Goal: Feedback & Contribution: Contribute content

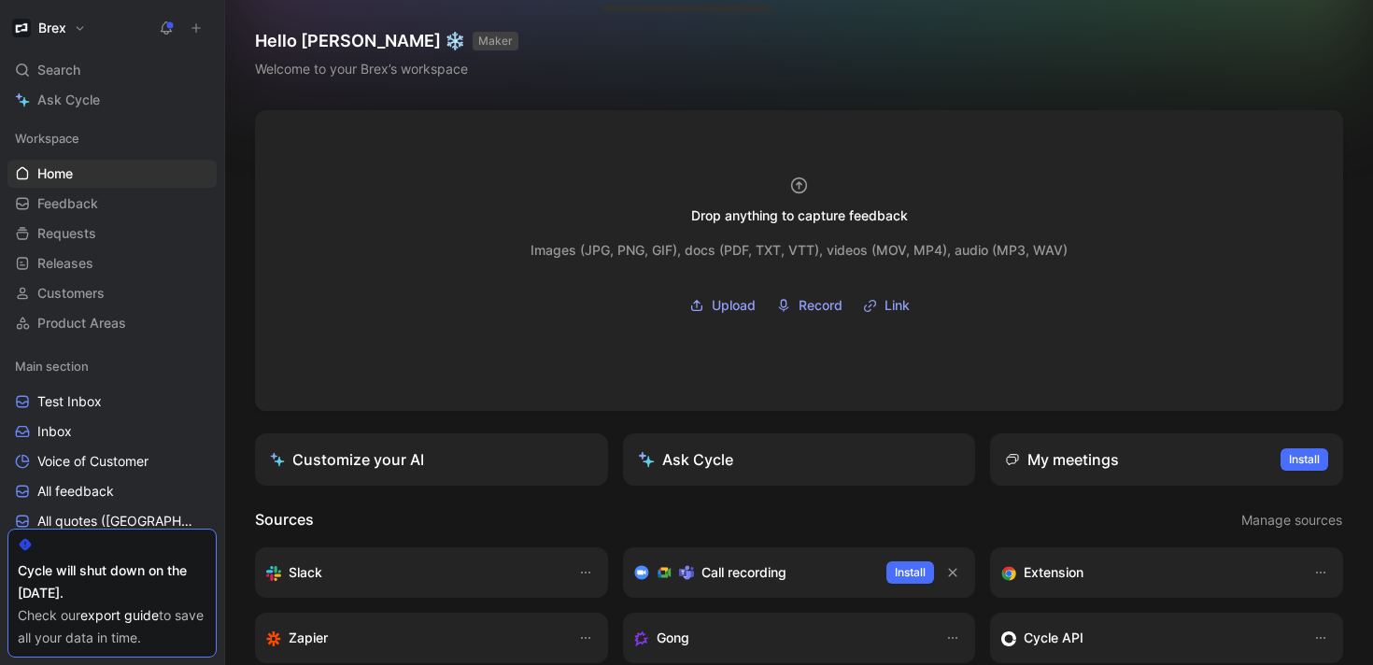
click at [195, 28] on use at bounding box center [196, 28] width 8 height 8
click at [201, 27] on icon at bounding box center [196, 27] width 13 height 13
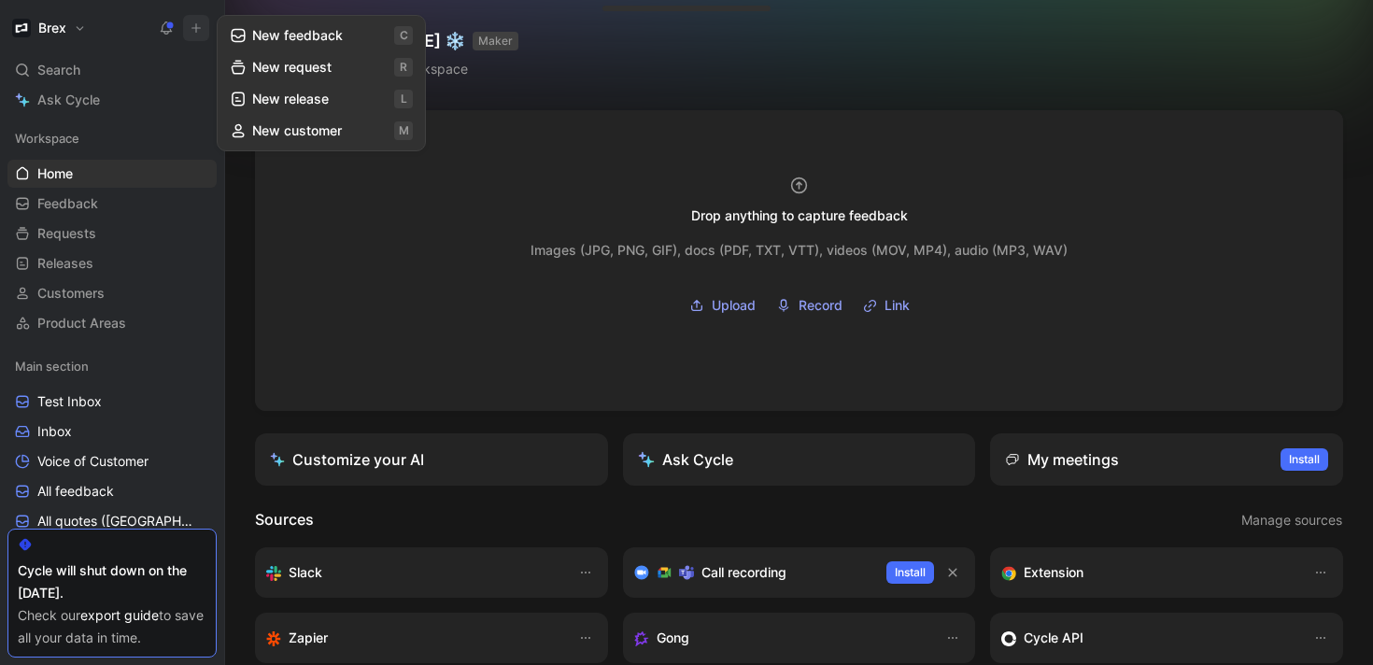
click at [250, 41] on button "New feedback c" at bounding box center [321, 36] width 200 height 32
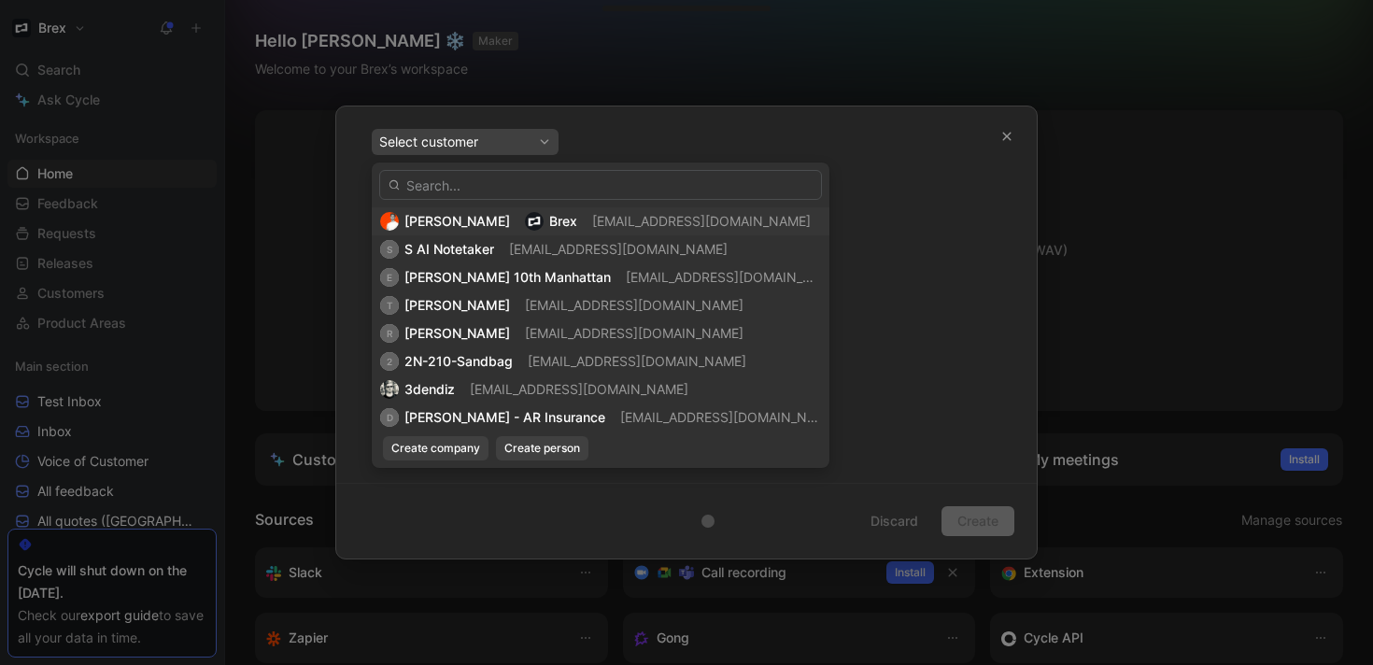
click at [717, 220] on div "[PERSON_NAME] [PERSON_NAME] [EMAIL_ADDRESS][DOMAIN_NAME]" at bounding box center [600, 221] width 441 height 22
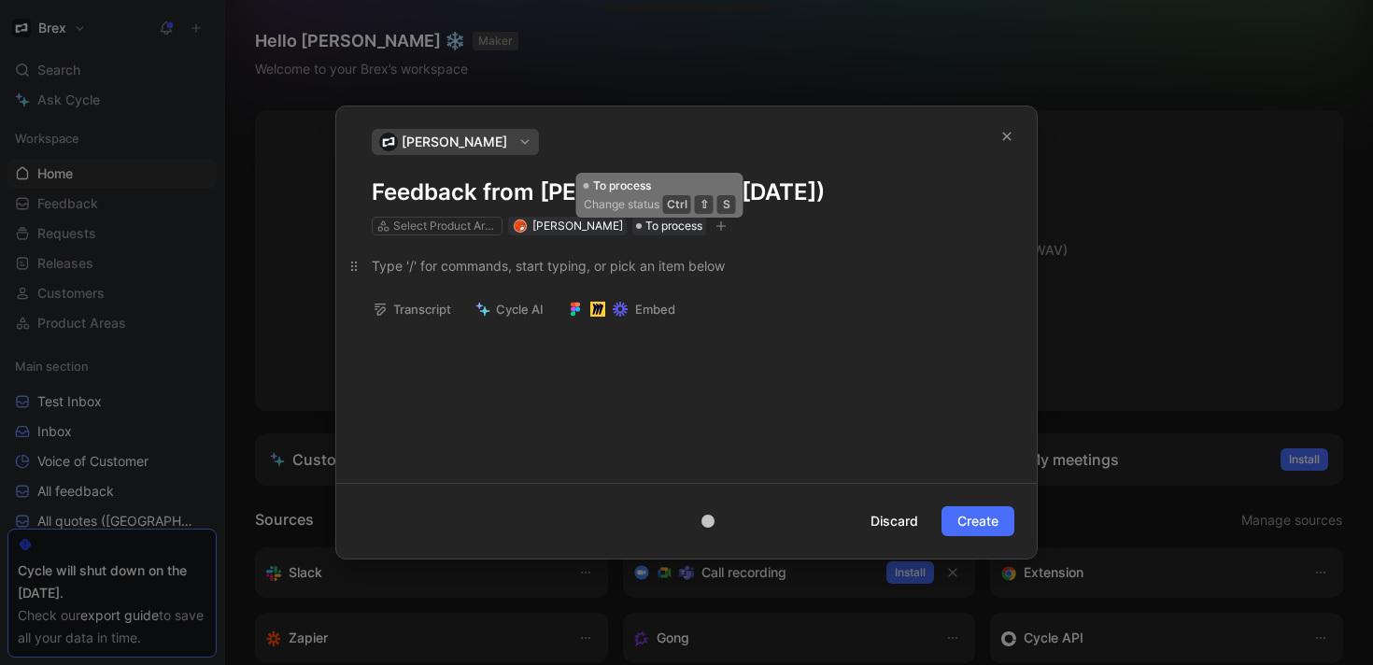
click at [672, 269] on div at bounding box center [686, 266] width 629 height 20
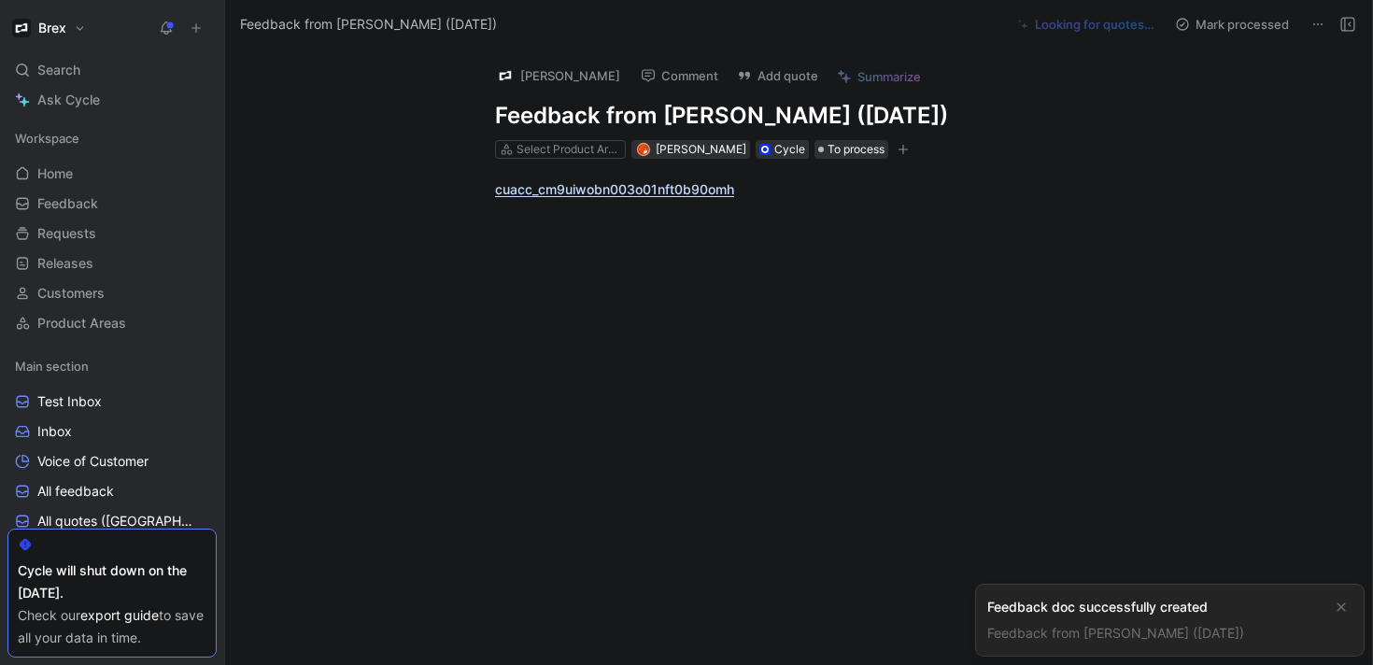
click at [850, 210] on div "cuacc_cm9uiwobn003o01nft0b90omh" at bounding box center [818, 189] width 1108 height 61
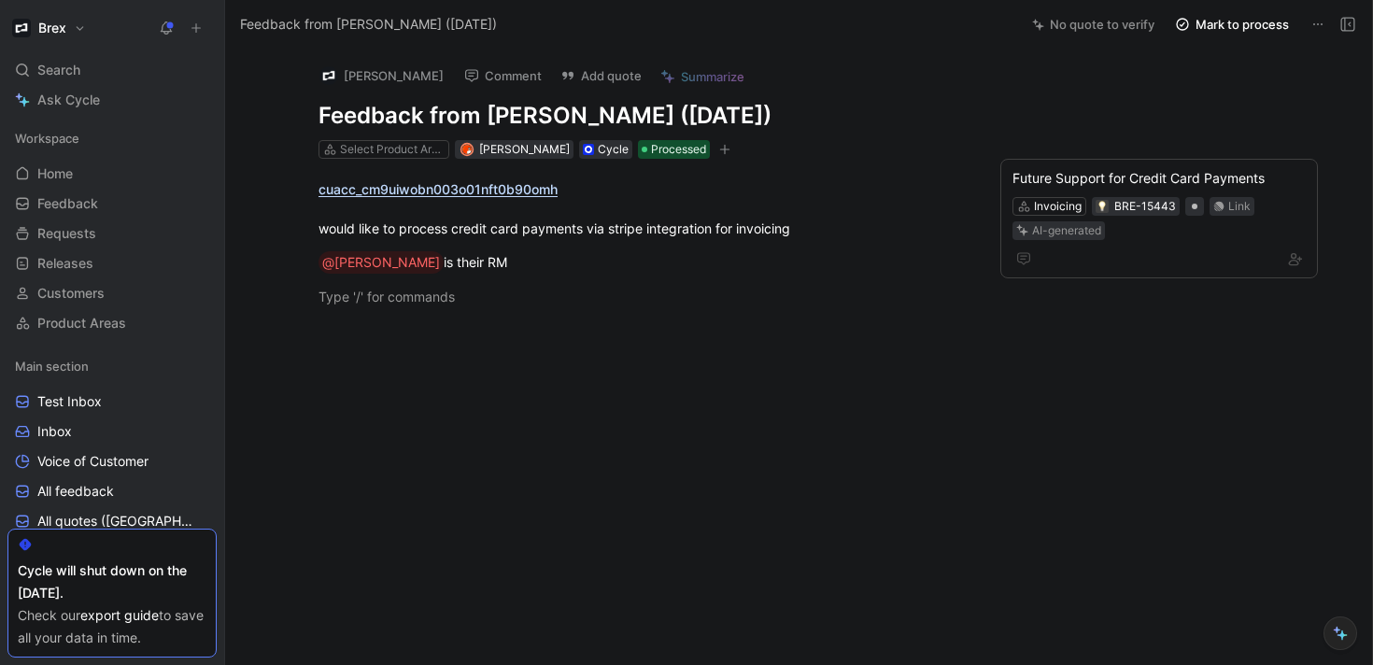
click at [193, 31] on icon at bounding box center [196, 27] width 13 height 13
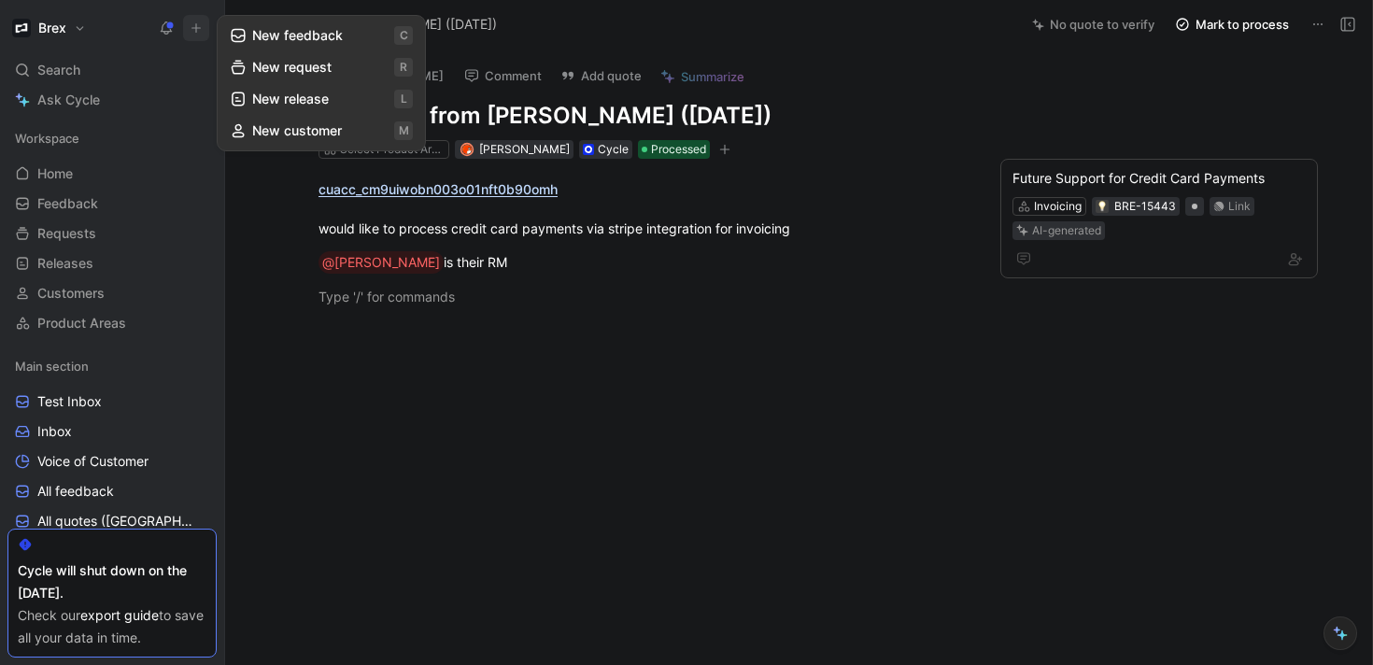
click at [282, 38] on button "New feedback c" at bounding box center [321, 36] width 200 height 32
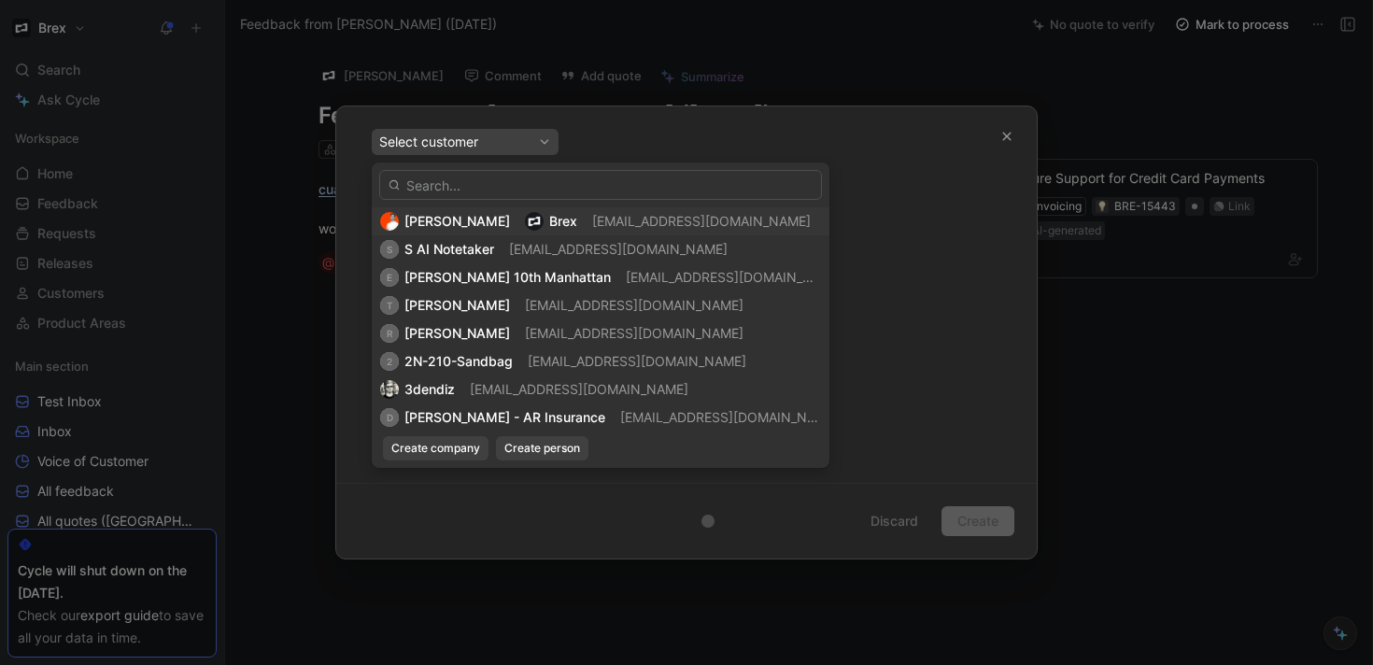
click at [731, 228] on div "[PERSON_NAME] [PERSON_NAME] [EMAIL_ADDRESS][DOMAIN_NAME]" at bounding box center [600, 221] width 441 height 22
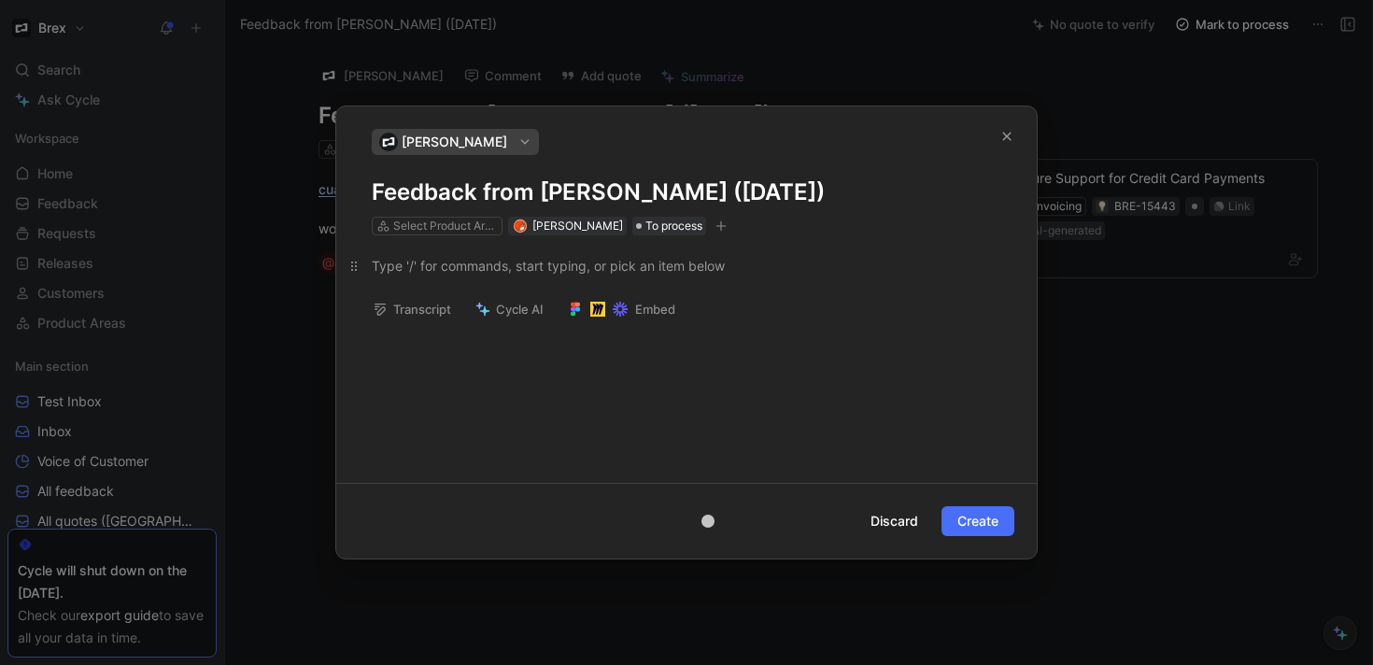
click at [739, 267] on div at bounding box center [686, 266] width 629 height 20
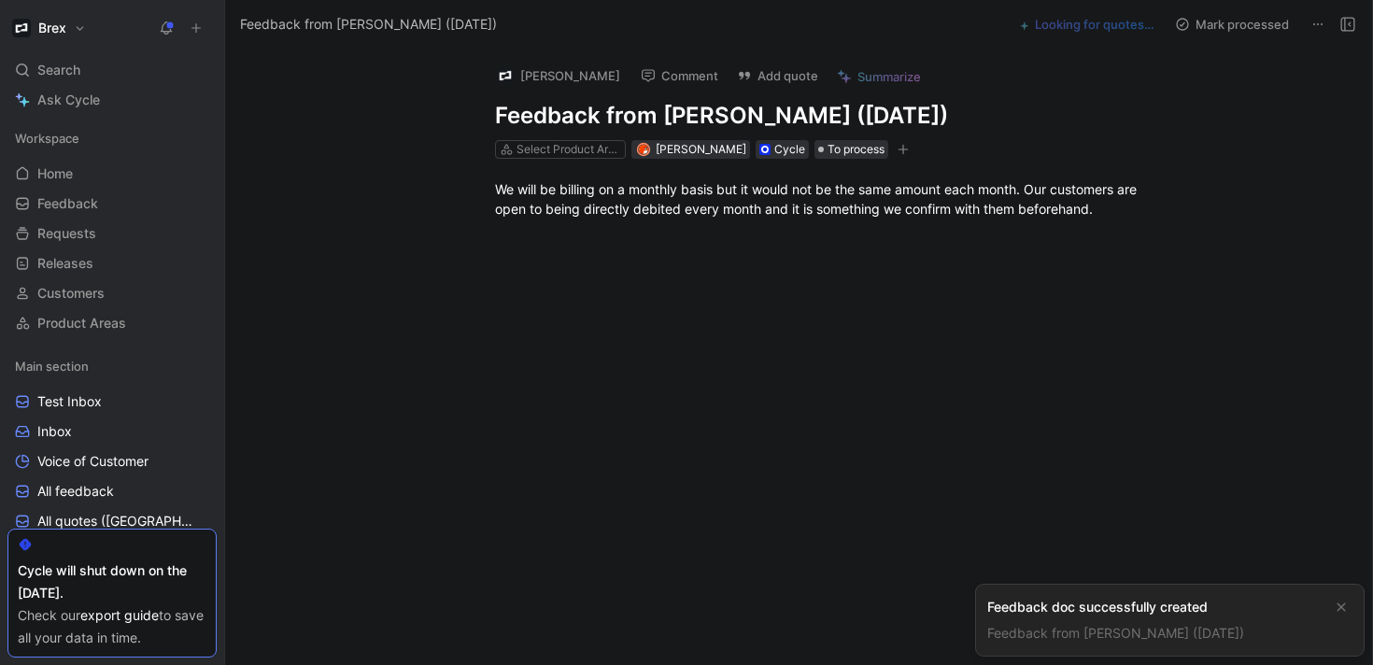
click at [1054, 637] on link "Feedback from [PERSON_NAME] ([DATE])" at bounding box center [1115, 633] width 257 height 16
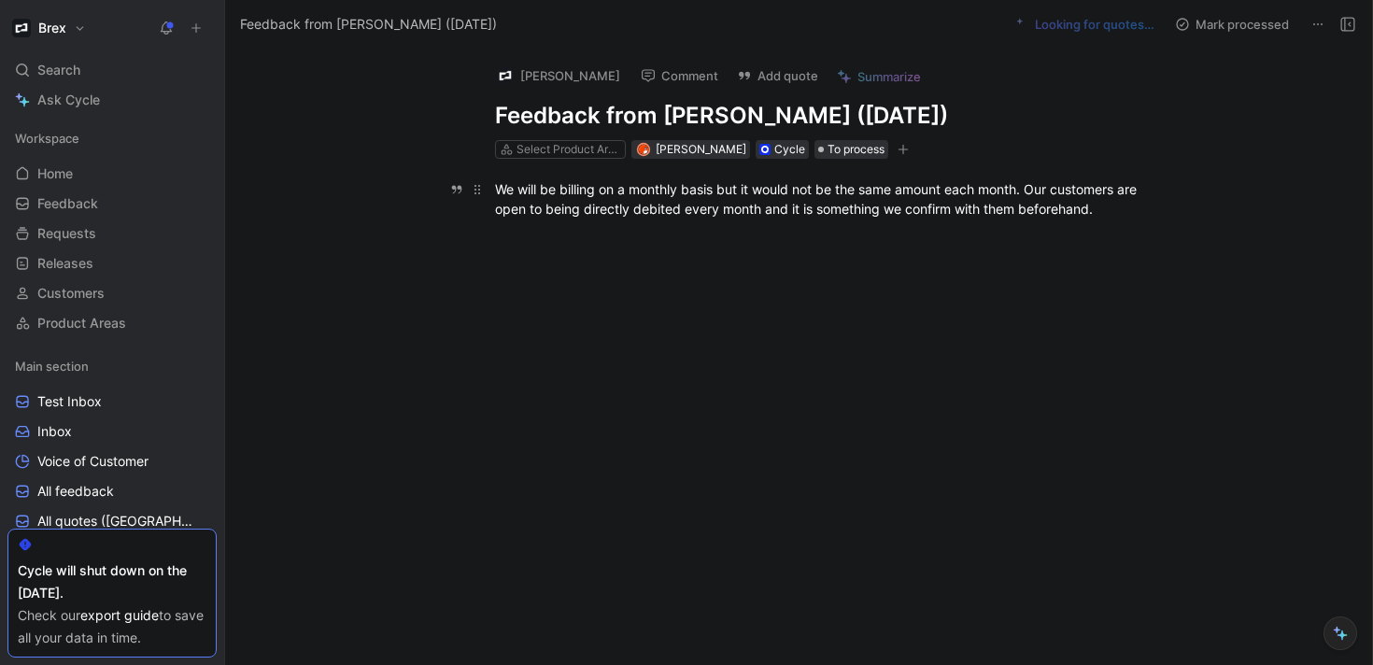
click at [1089, 221] on p "We will be billing on a monthly basis but it would not be the same amount each …" at bounding box center [817, 199] width 717 height 50
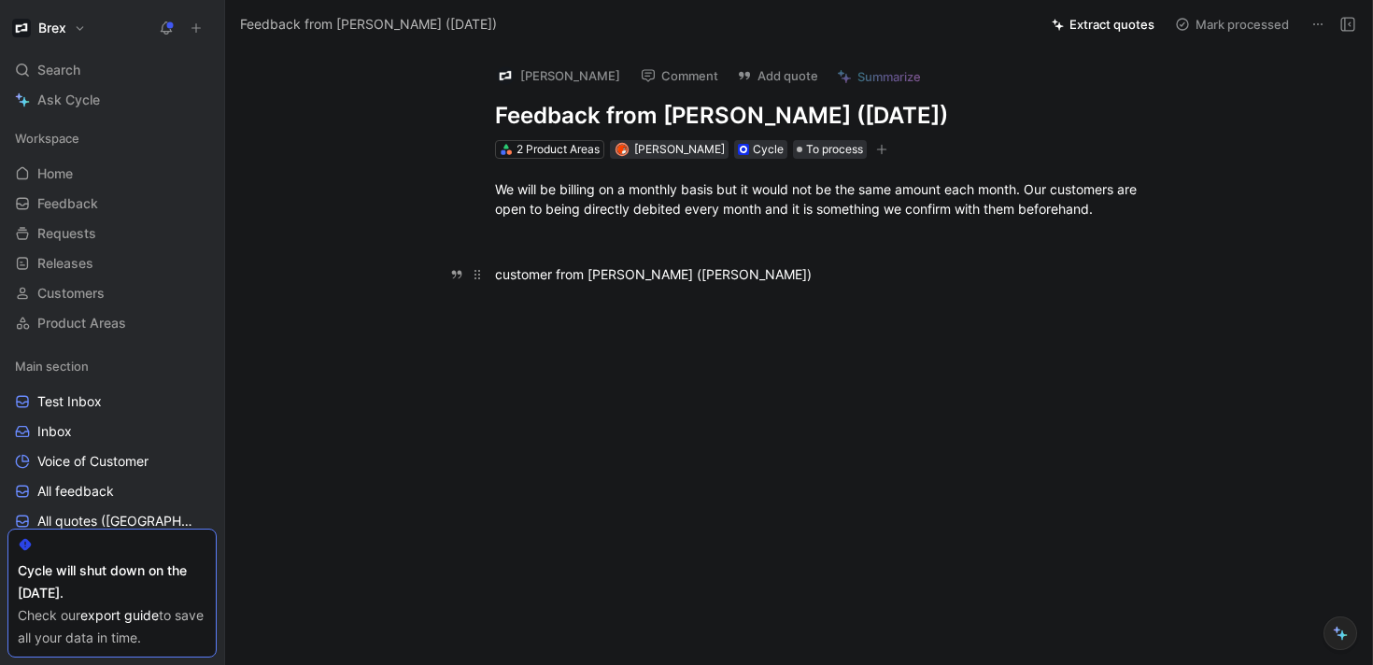
click at [663, 275] on div "customer from [PERSON_NAME] ([PERSON_NAME])" at bounding box center [818, 274] width 646 height 20
